Goal: Information Seeking & Learning: Find specific fact

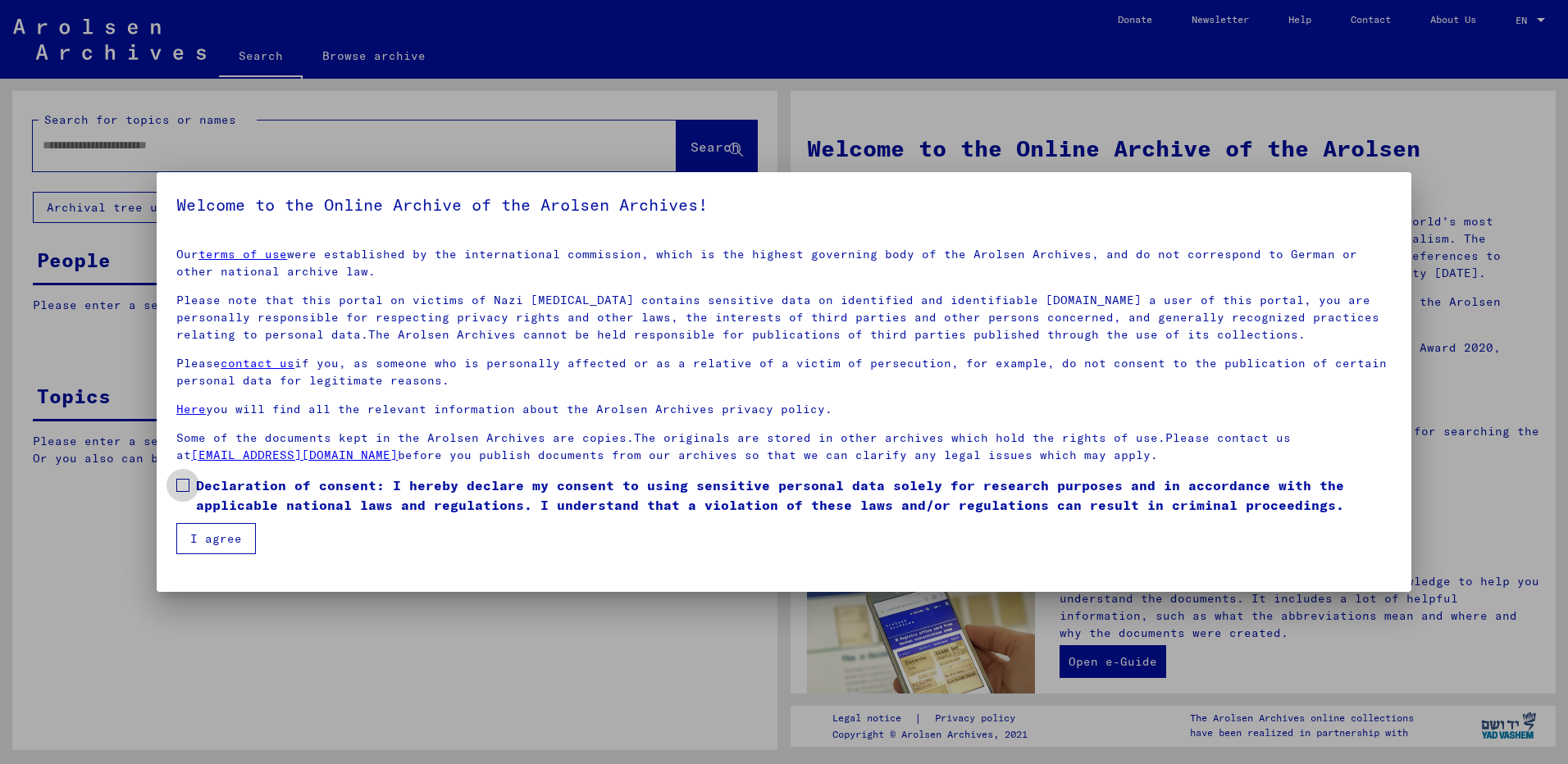
click at [254, 484] on span "Declaration of consent: I hereby declare my consent to using sensitive personal…" at bounding box center [793, 495] width 1195 height 39
click at [246, 530] on button "I agree" at bounding box center [215, 539] width 79 height 31
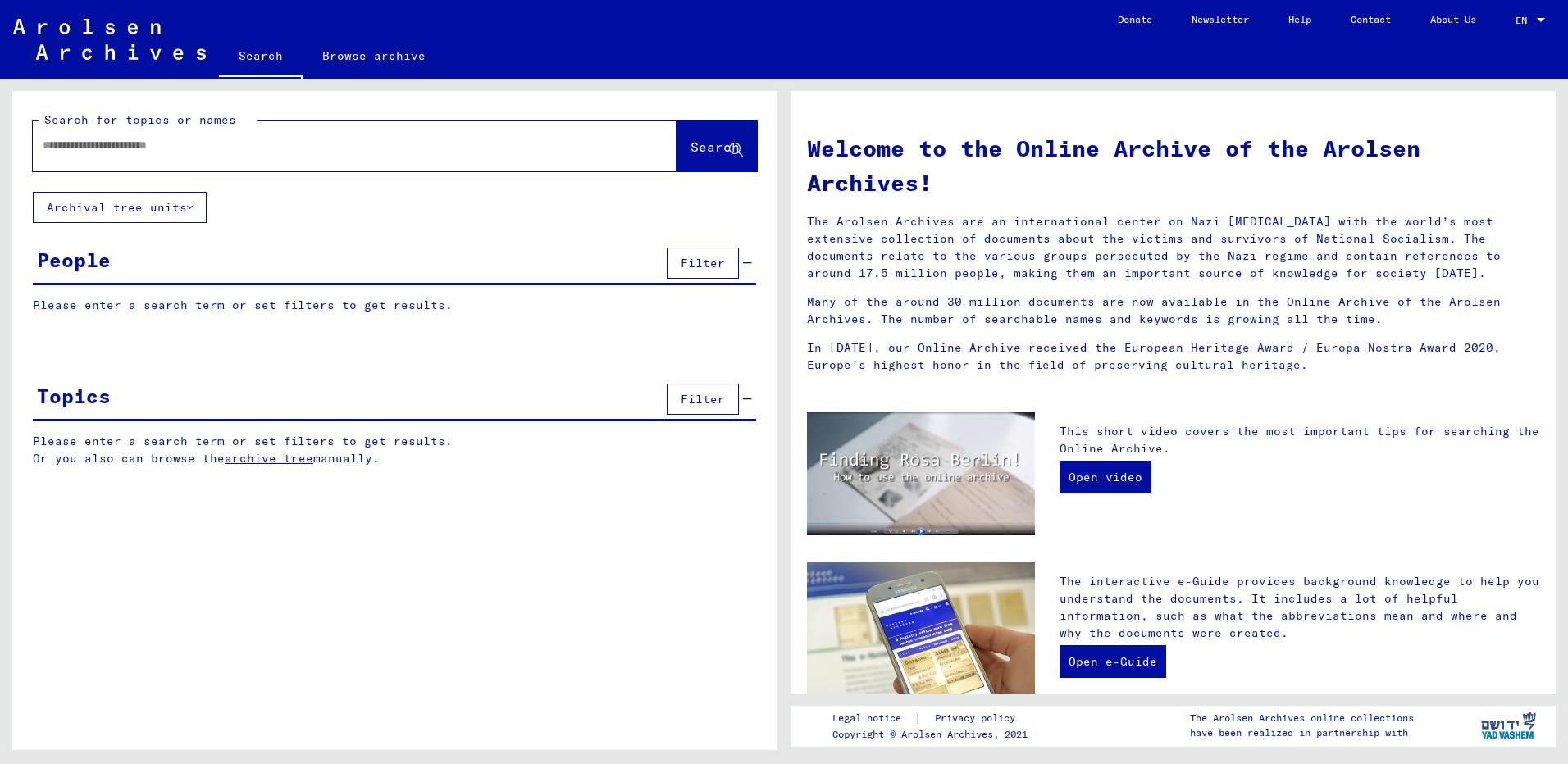
click at [315, 139] on input "text" at bounding box center [336, 146] width 585 height 18
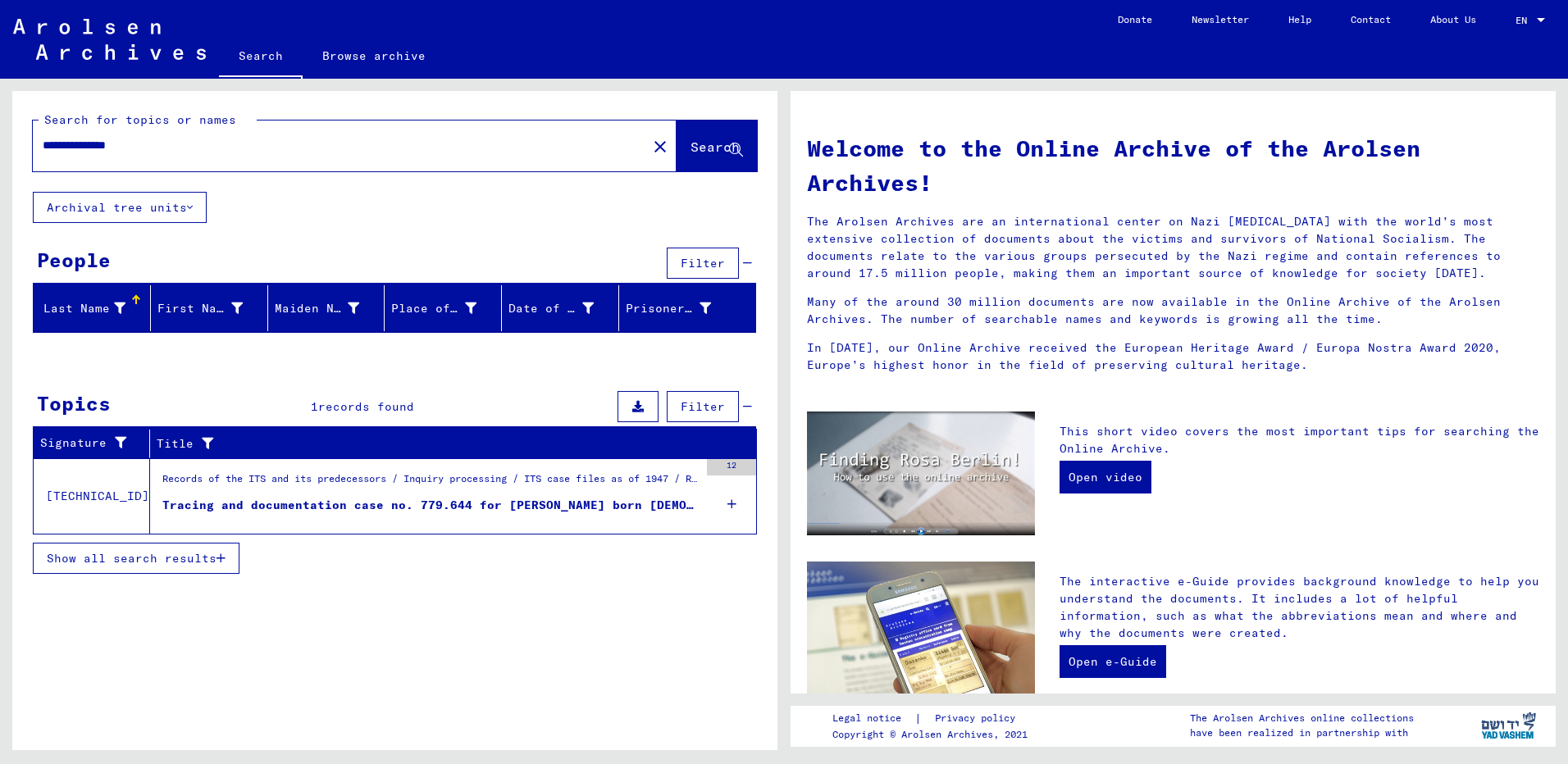
click at [474, 500] on div "Tracing and documentation case no. 779.644 for HILLELSOHN, ROSA born 07.10.1892" at bounding box center [430, 506] width 536 height 18
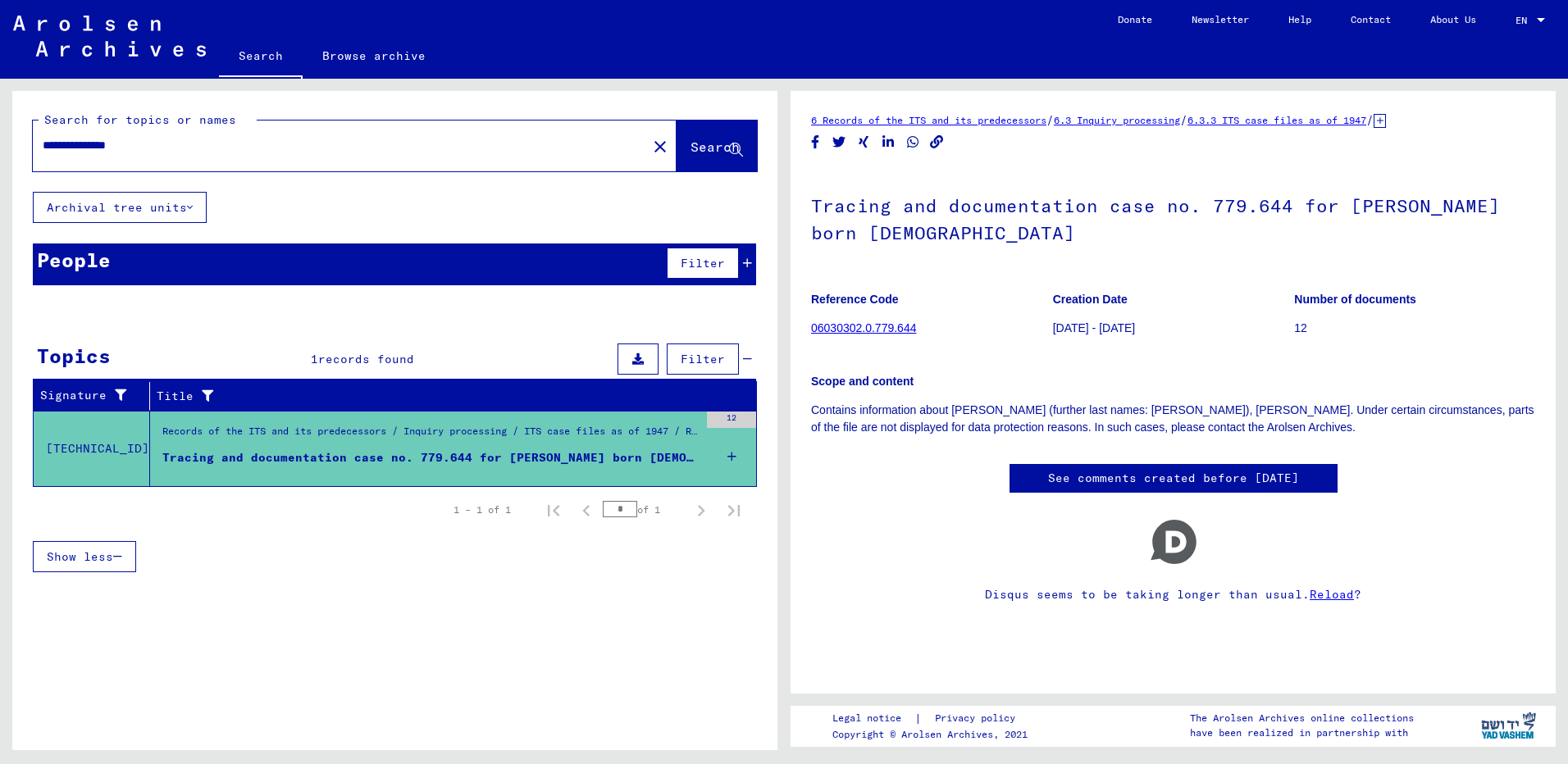
drag, startPoint x: 119, startPoint y: 146, endPoint x: 156, endPoint y: 144, distance: 37.1
click at [156, 144] on input "**********" at bounding box center [340, 146] width 595 height 18
type input "**********"
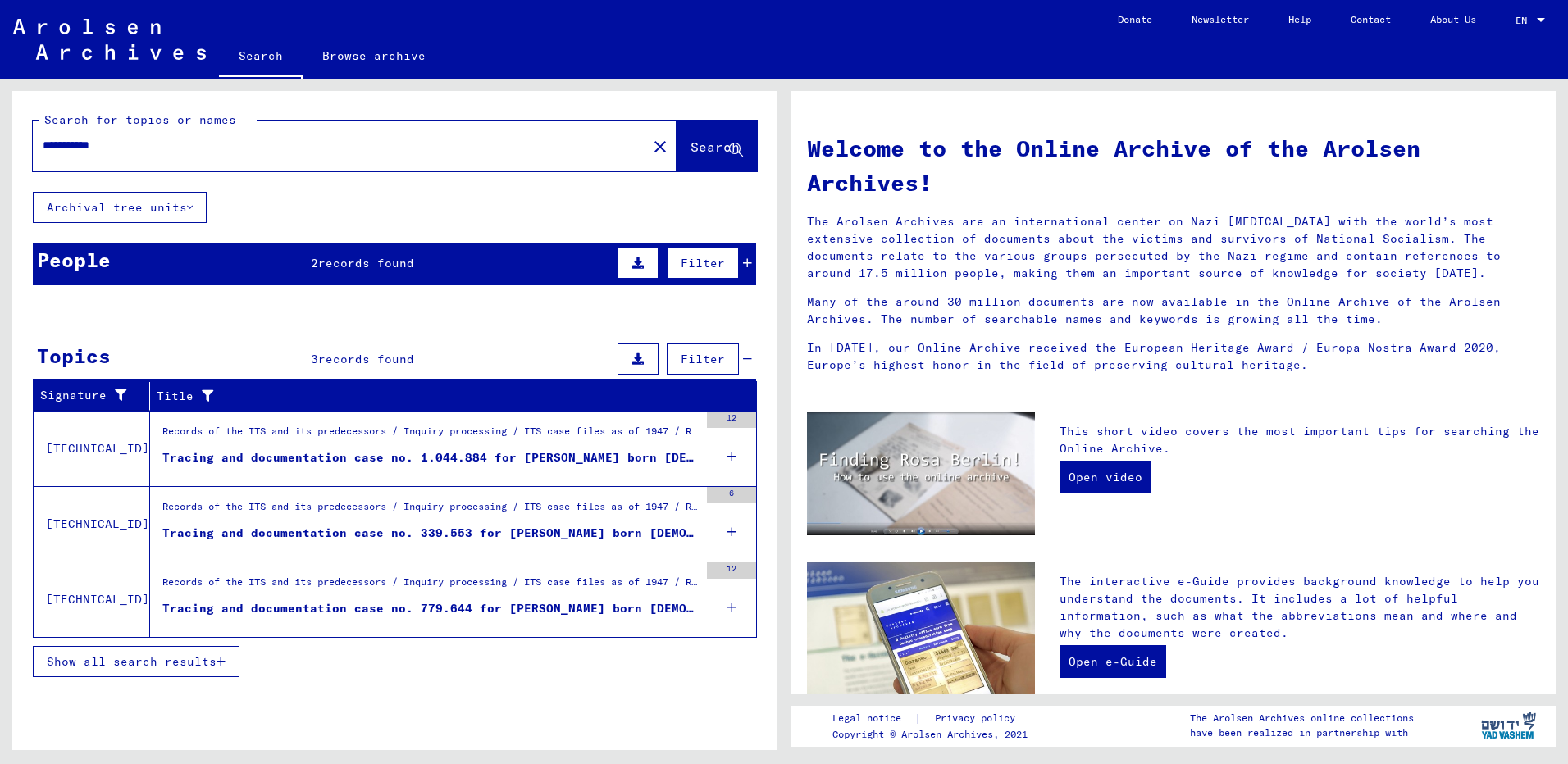
click at [272, 264] on div "People 2 records found Filter" at bounding box center [394, 264] width 723 height 42
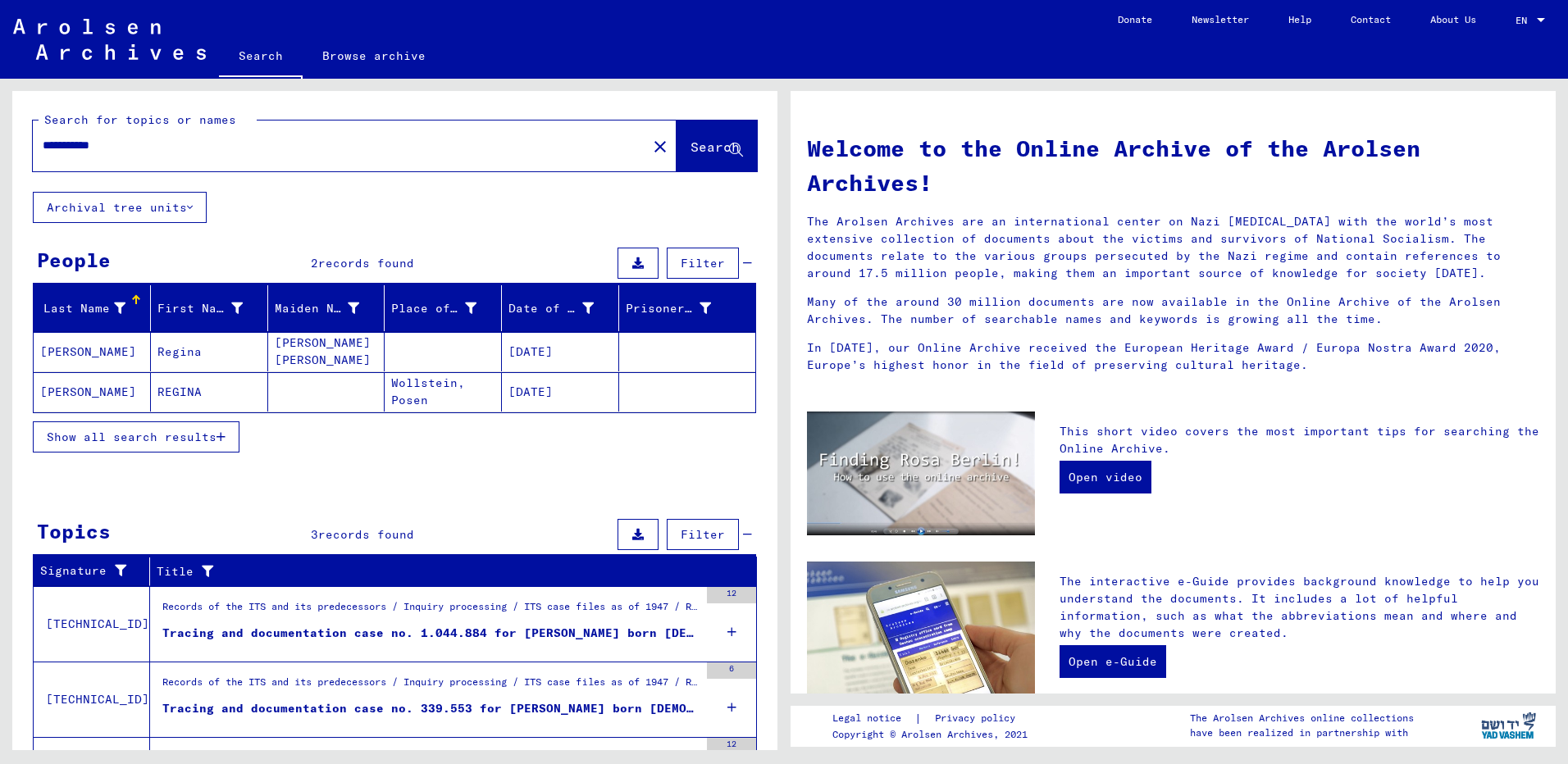
click at [125, 337] on mat-cell "HILLELSOHN" at bounding box center [92, 351] width 117 height 39
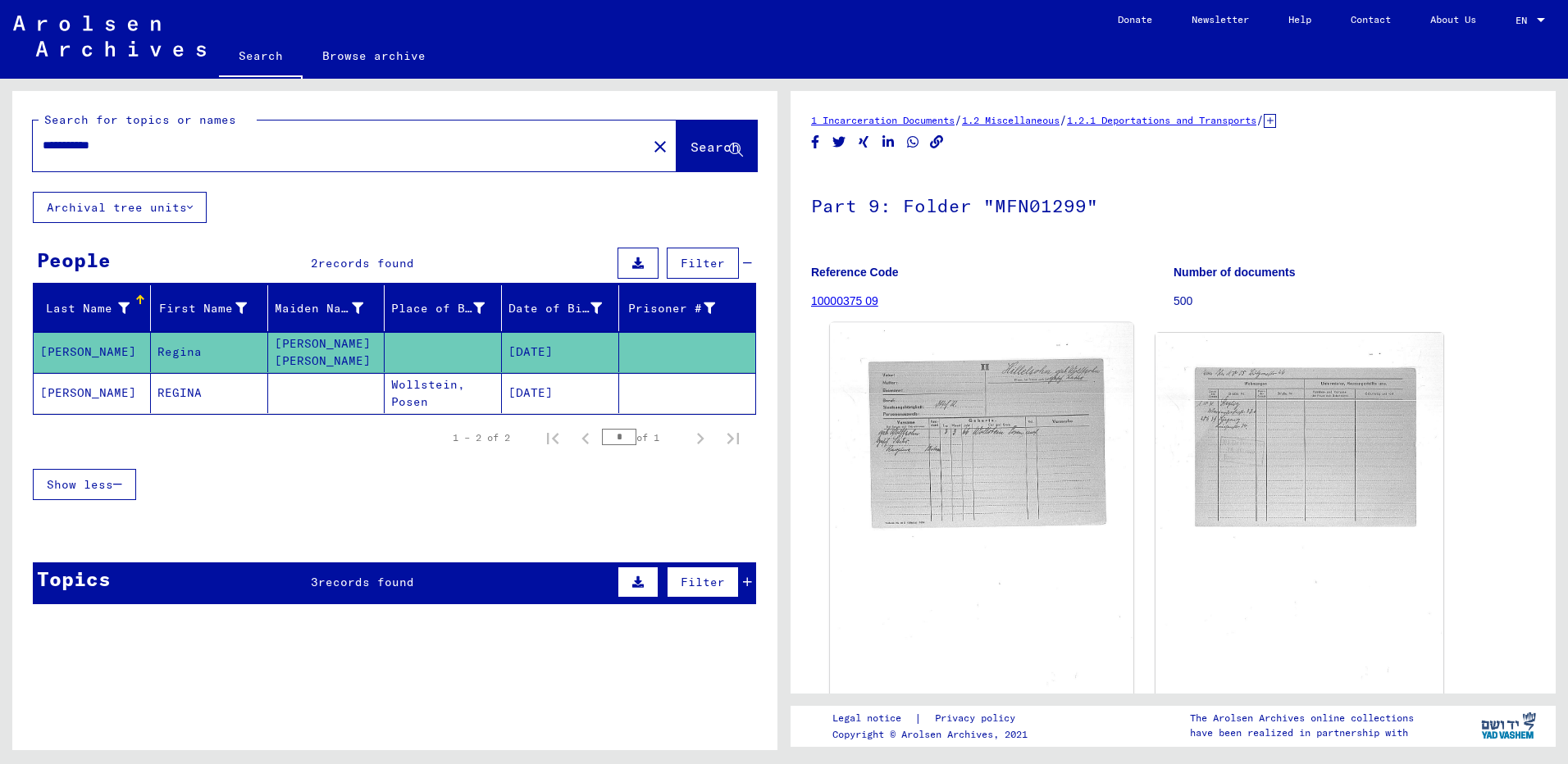
scroll to position [241, 0]
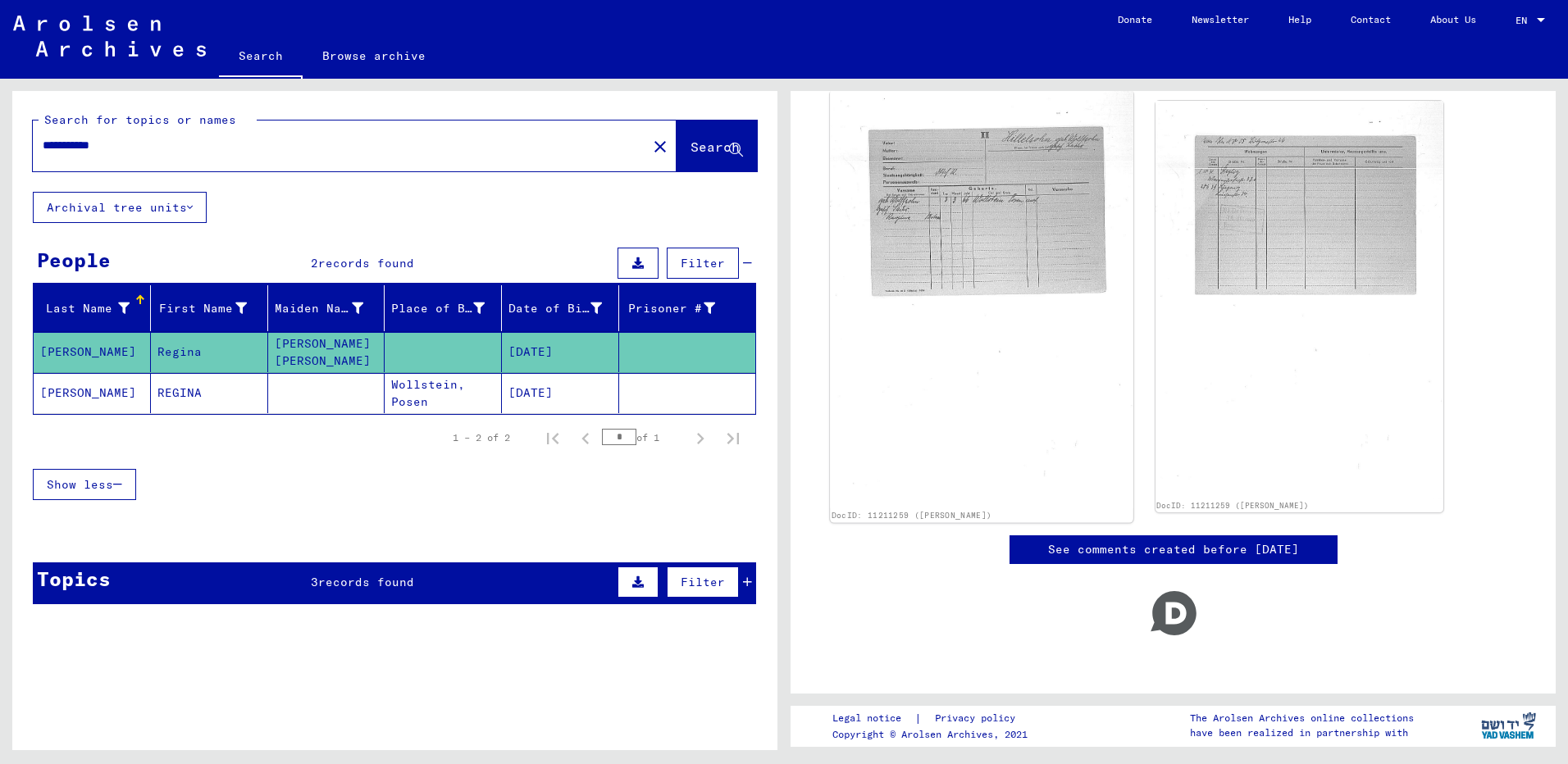
click at [925, 400] on img at bounding box center [980, 299] width 302 height 418
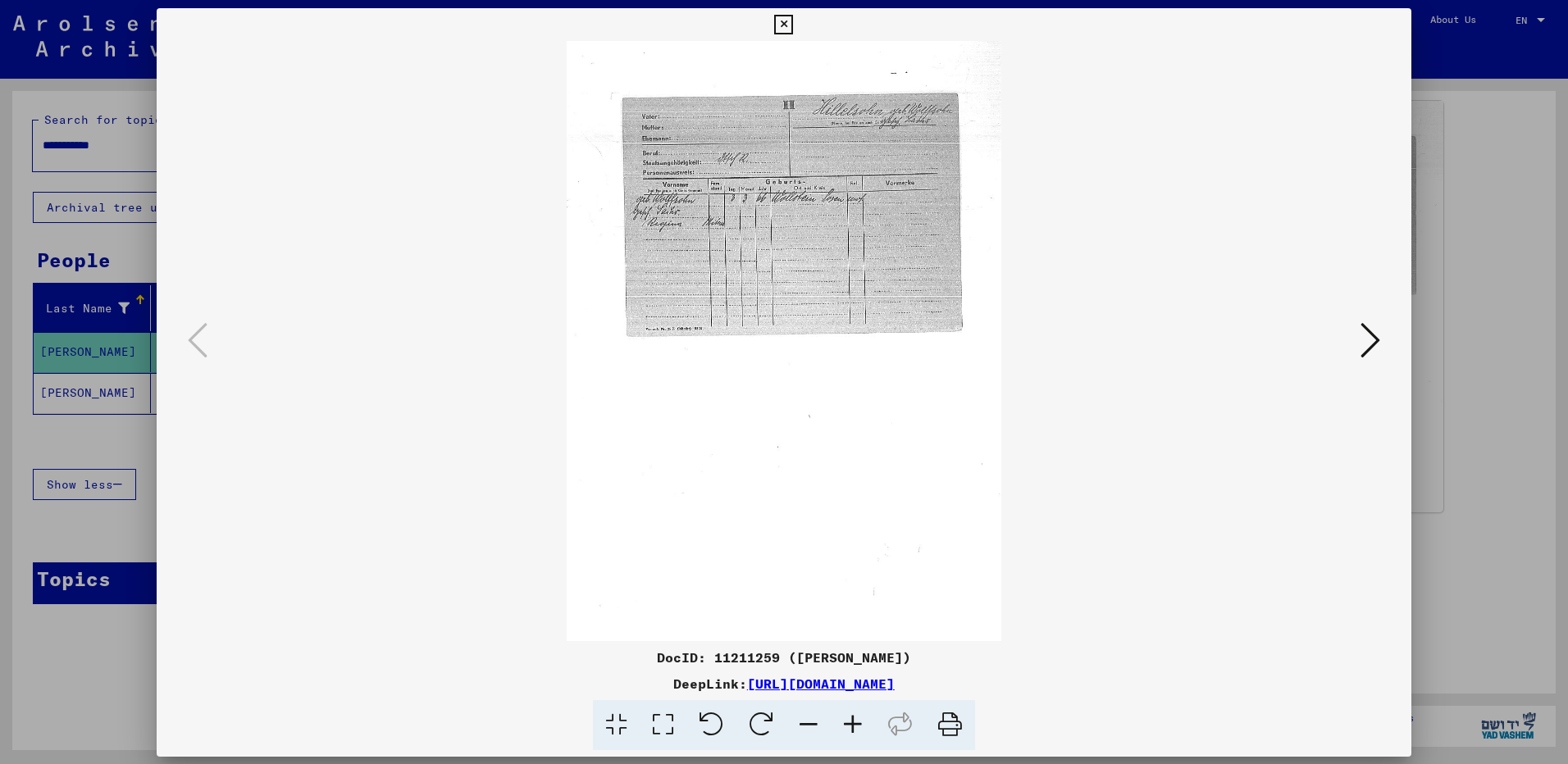
scroll to position [237, 0]
click at [779, 22] on icon at bounding box center [783, 24] width 19 height 20
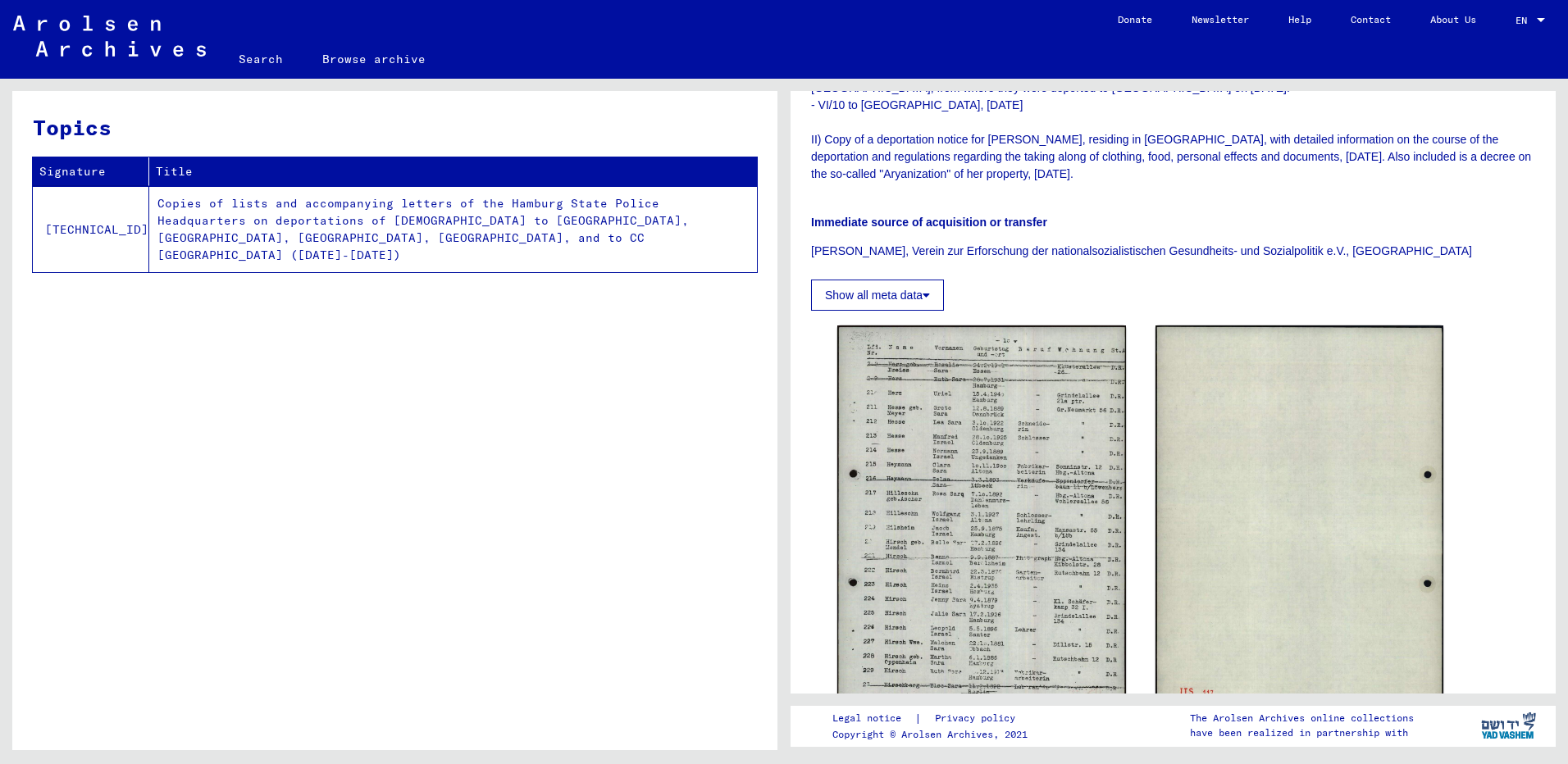
scroll to position [869, 0]
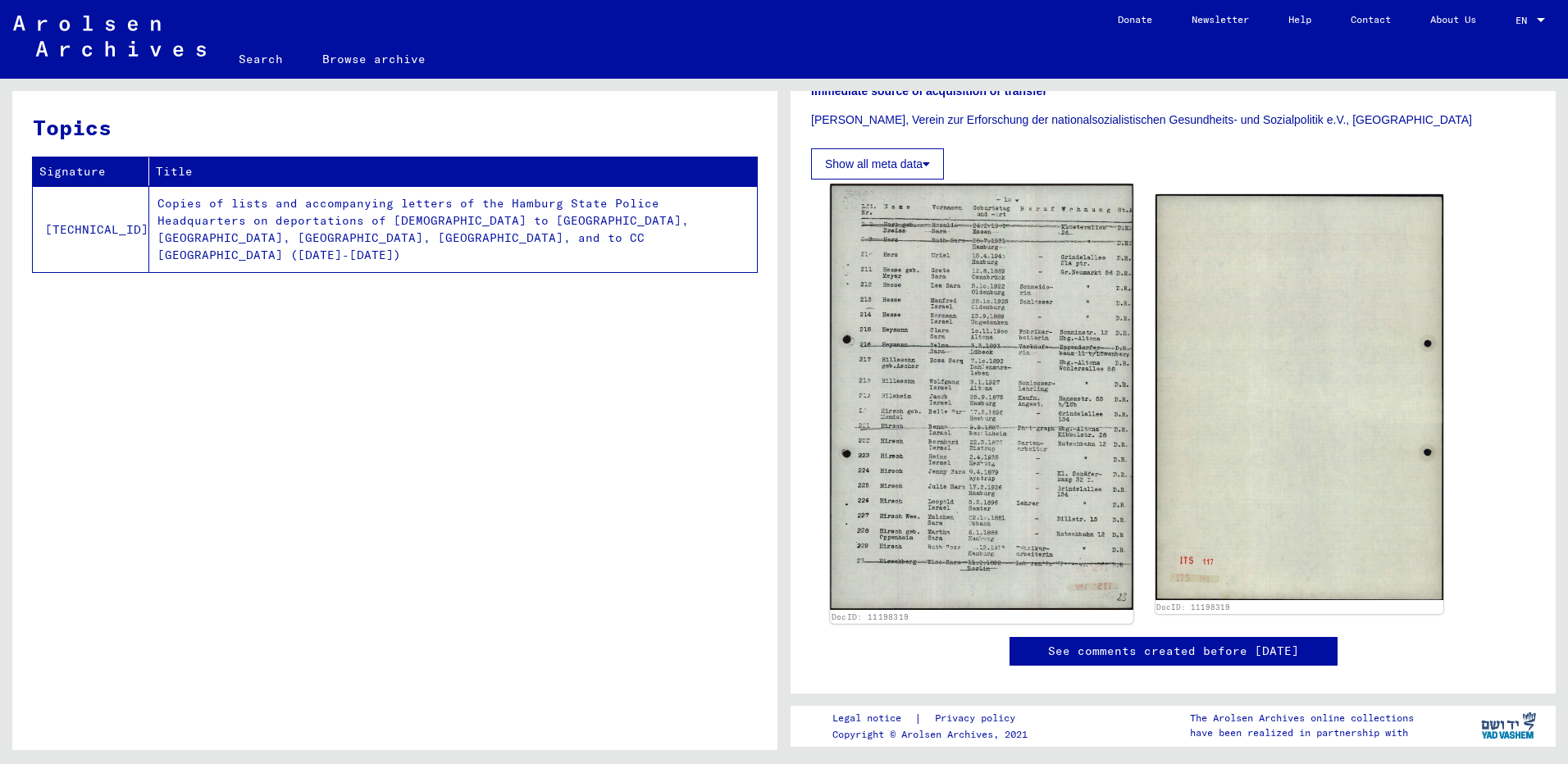
click at [930, 338] on img at bounding box center [980, 397] width 302 height 427
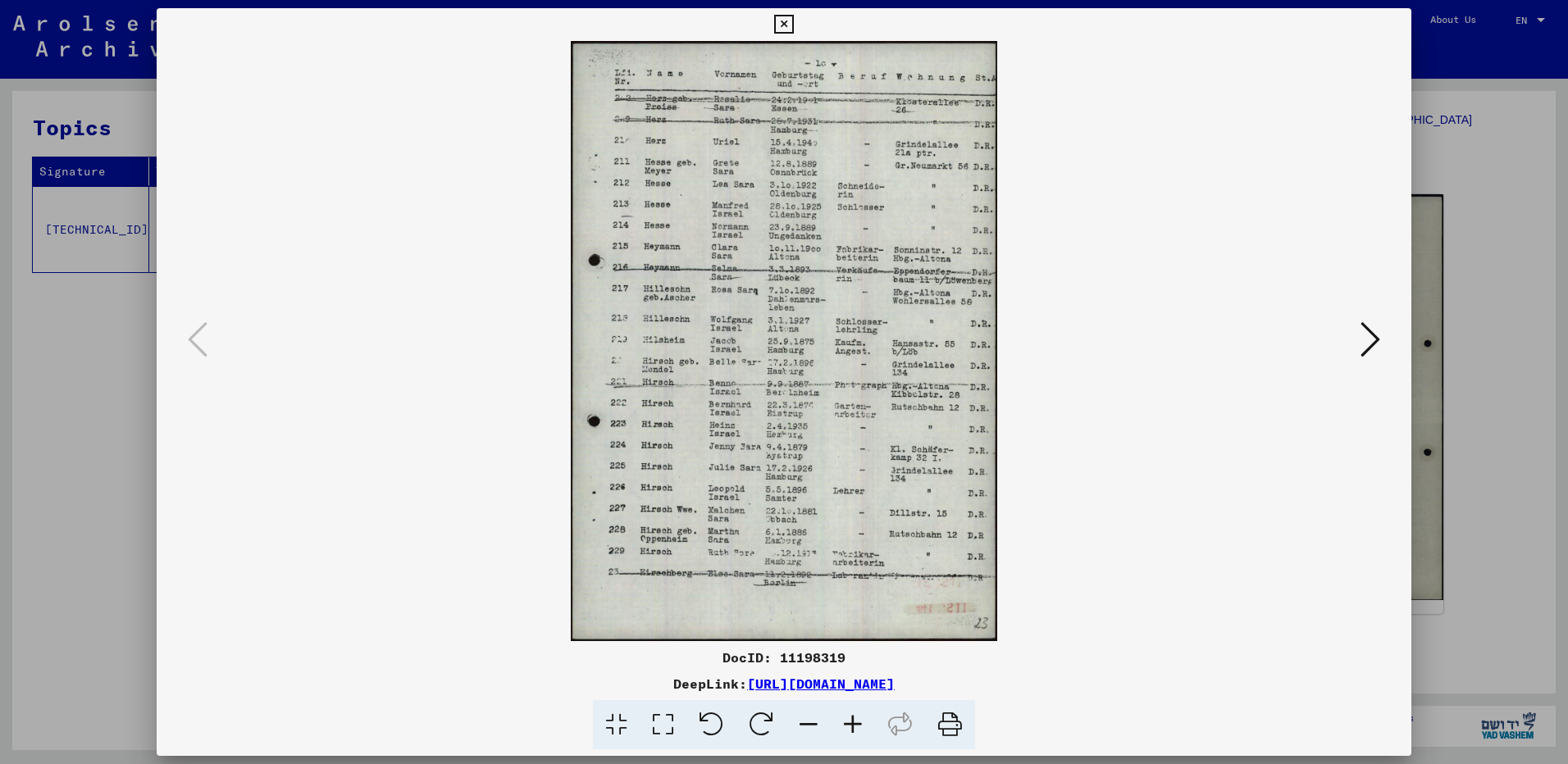
click at [849, 719] on icon at bounding box center [852, 725] width 44 height 50
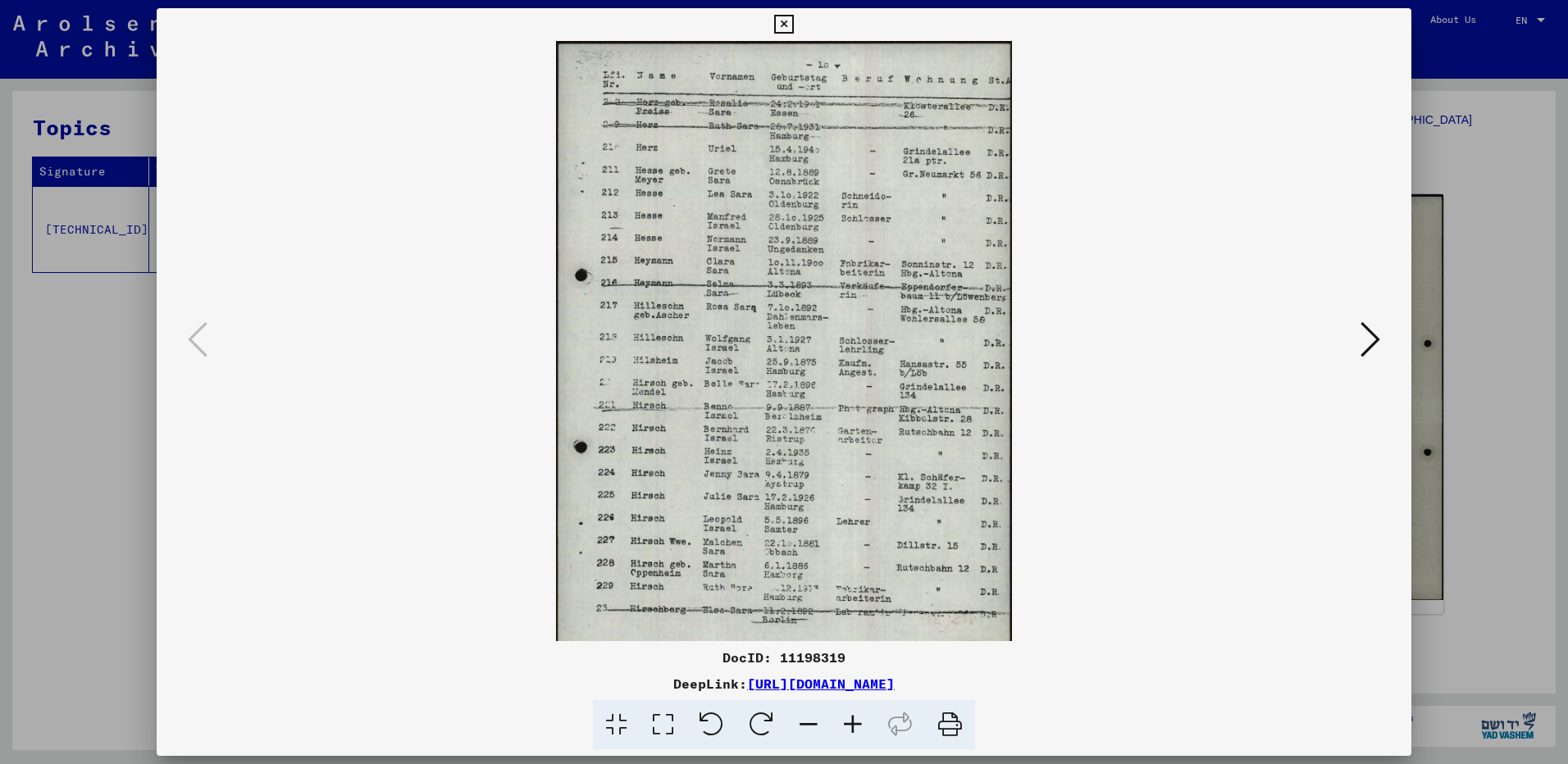
click at [849, 719] on icon at bounding box center [852, 725] width 44 height 50
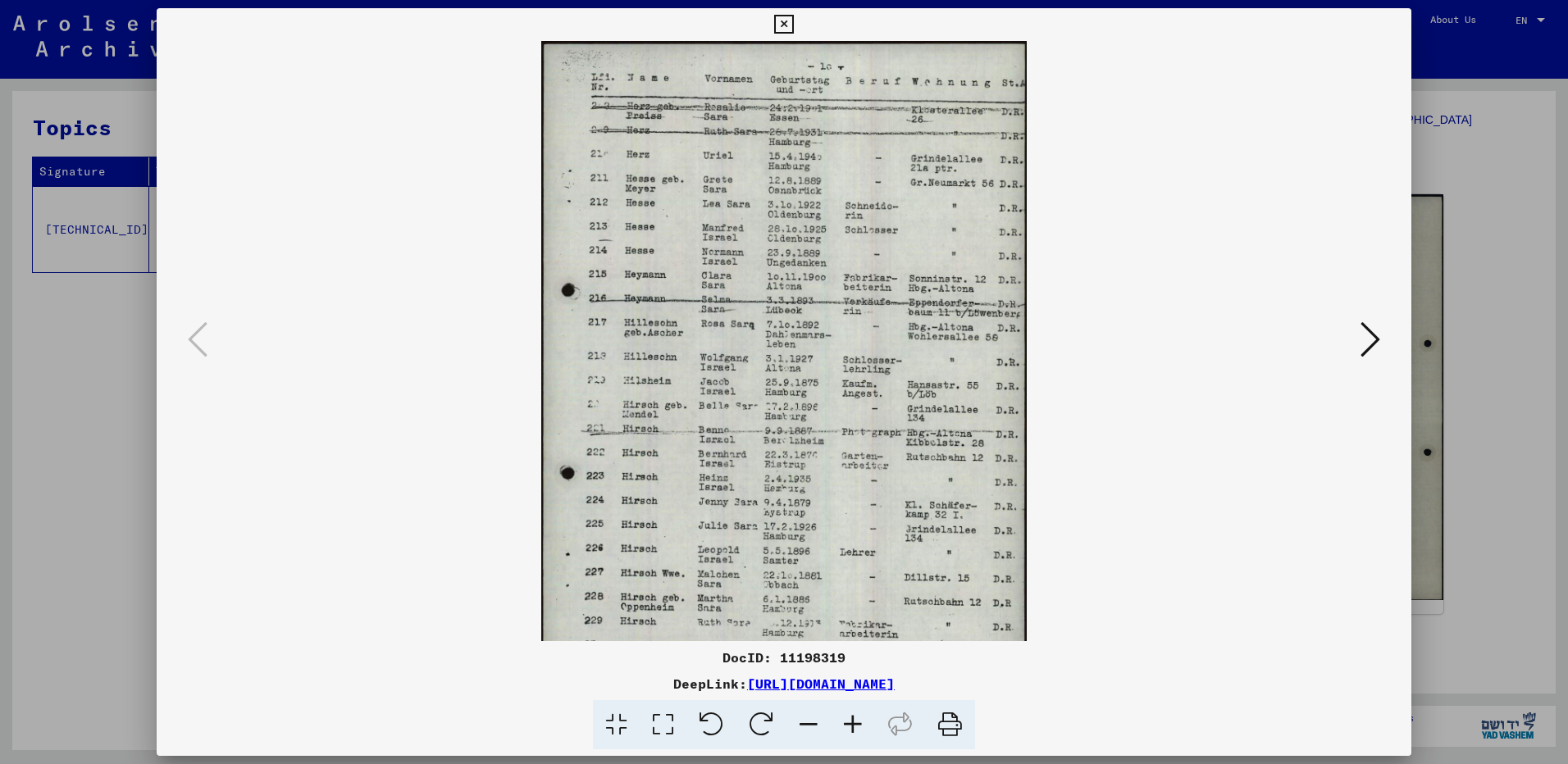
click at [849, 719] on icon at bounding box center [852, 725] width 44 height 50
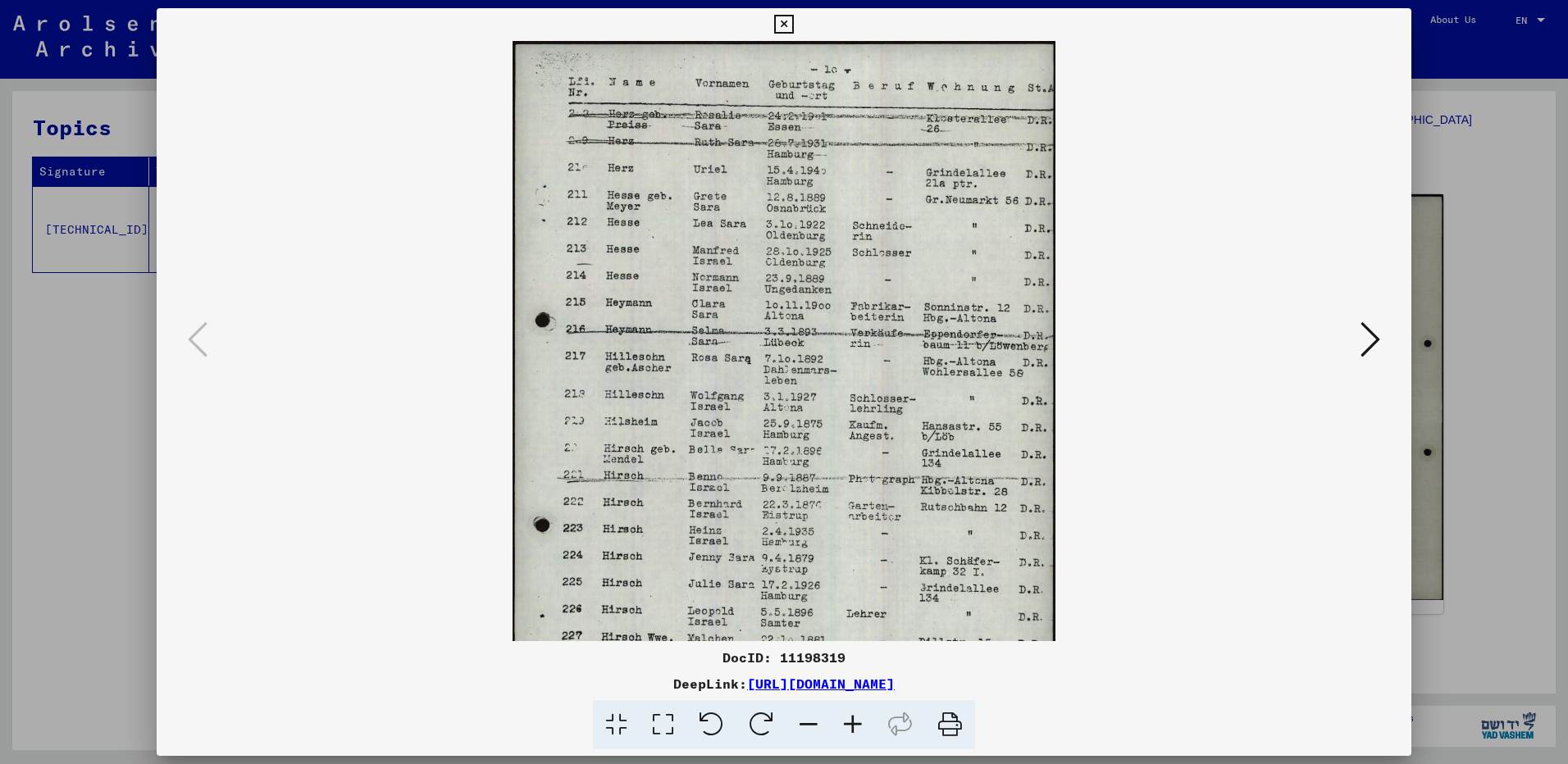
click at [849, 719] on icon at bounding box center [852, 725] width 44 height 50
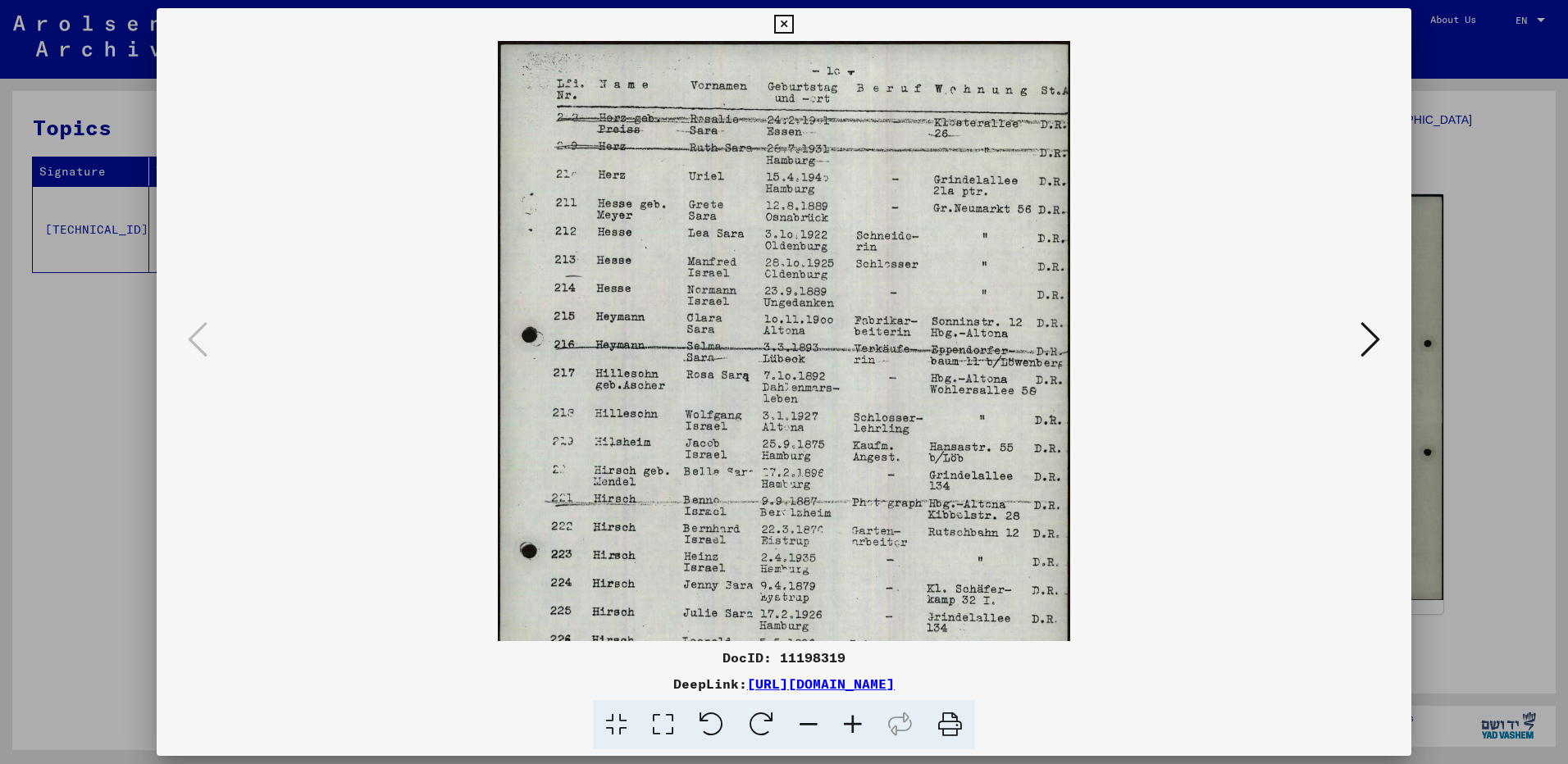
click at [849, 719] on icon at bounding box center [852, 725] width 44 height 50
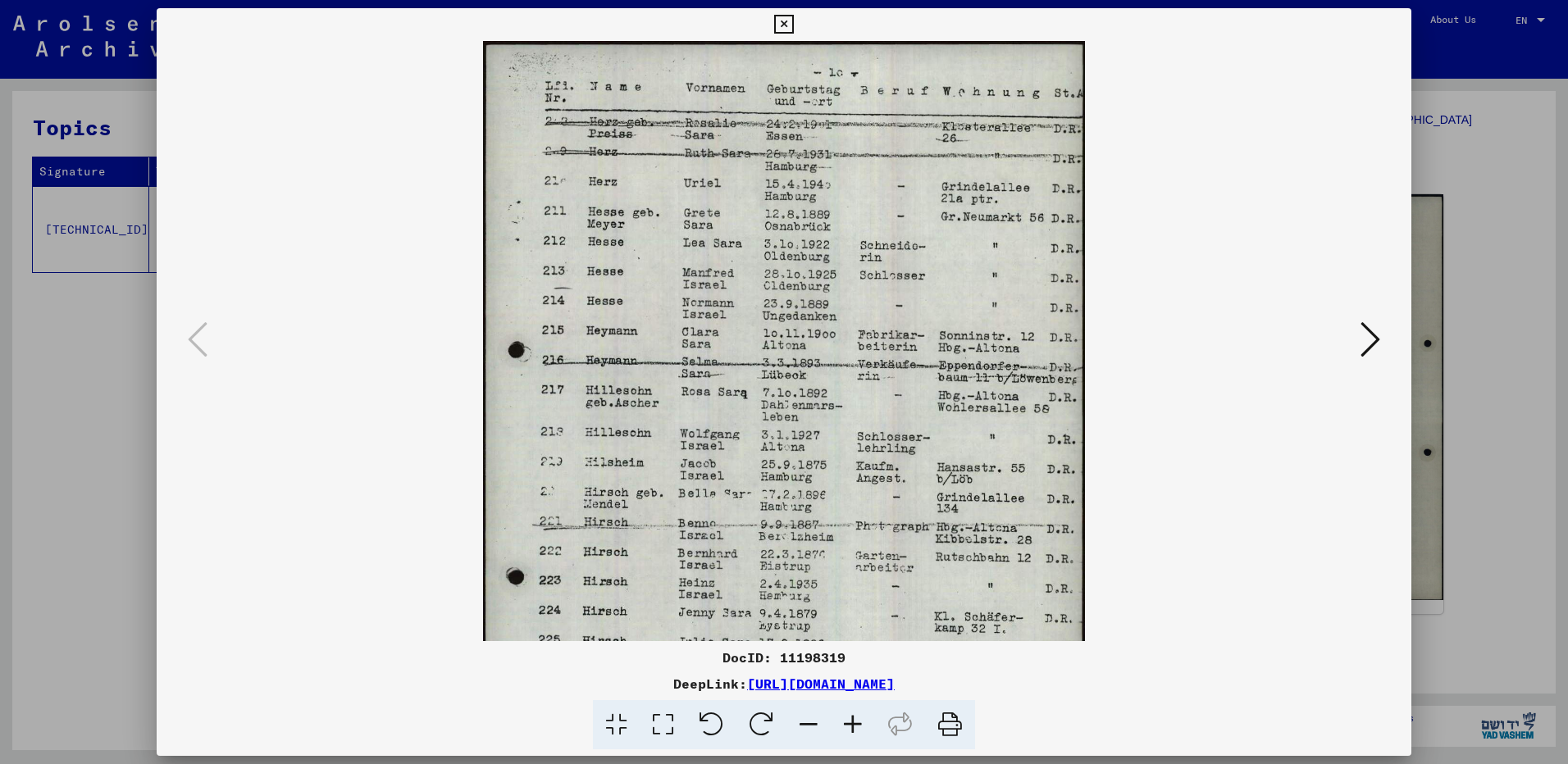
click at [849, 719] on icon at bounding box center [852, 725] width 44 height 50
click at [848, 719] on icon at bounding box center [852, 725] width 44 height 50
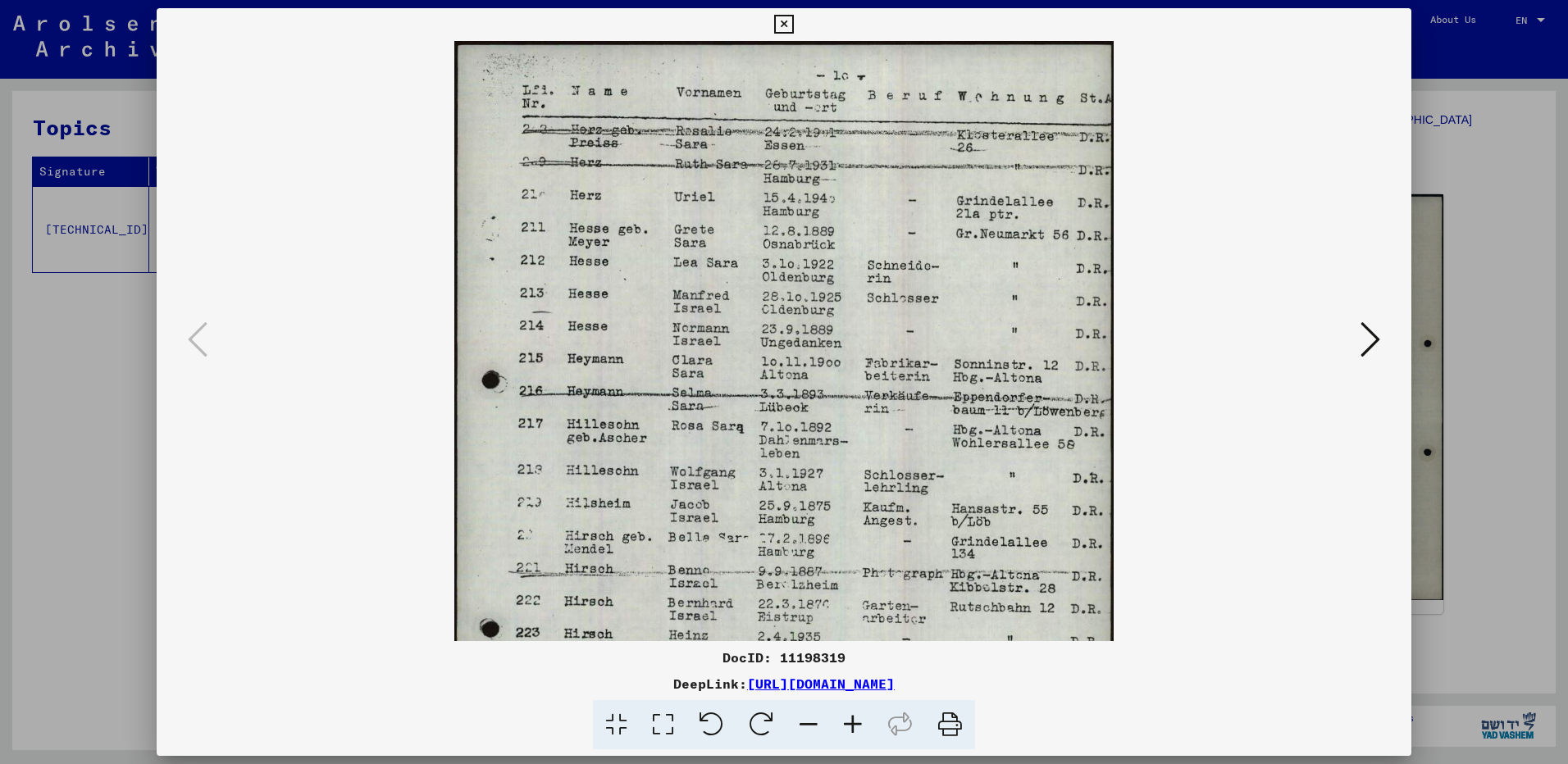
click at [776, 22] on icon at bounding box center [783, 24] width 19 height 20
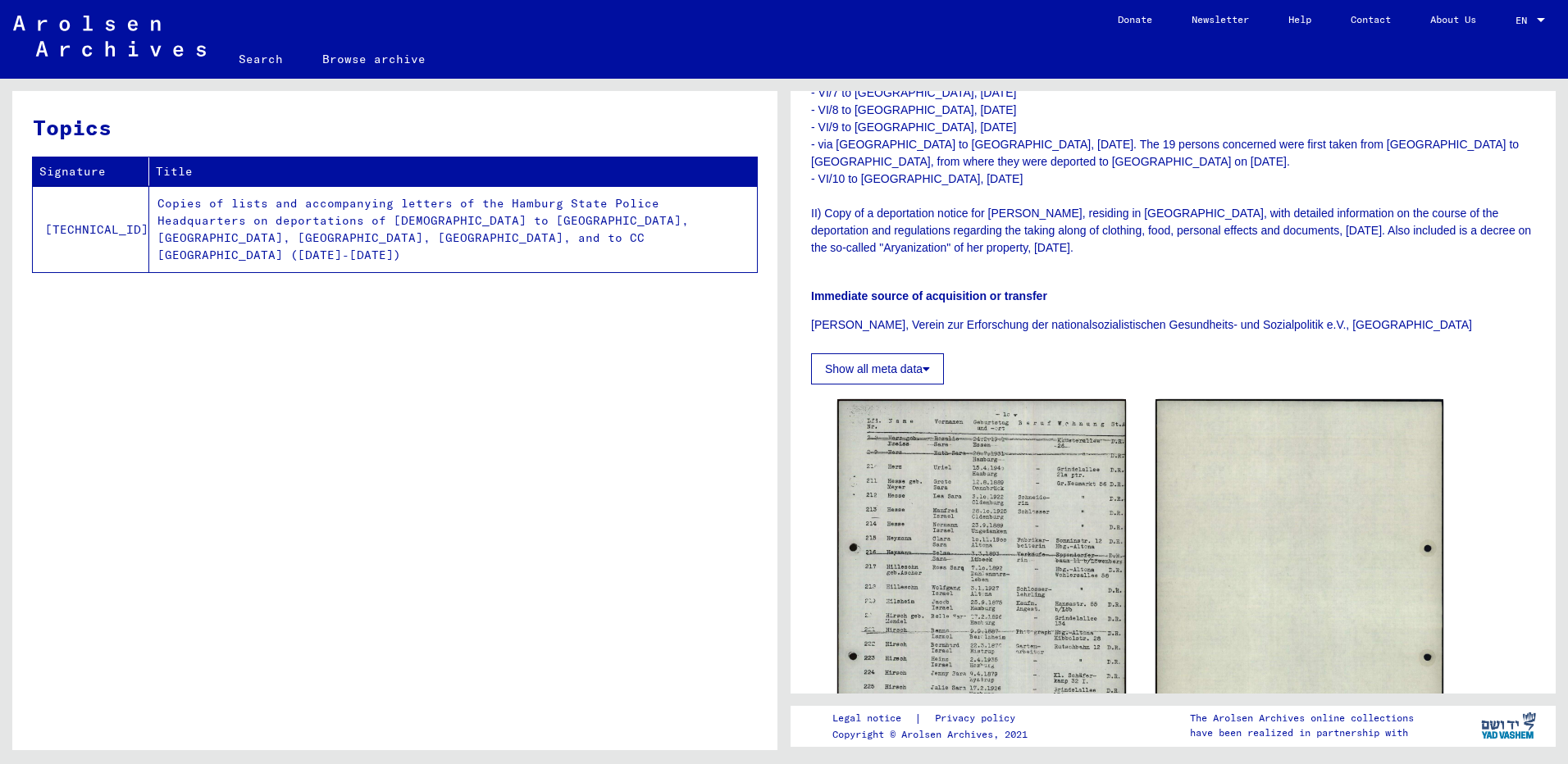
scroll to position [666, 0]
